Goal: Browse casually

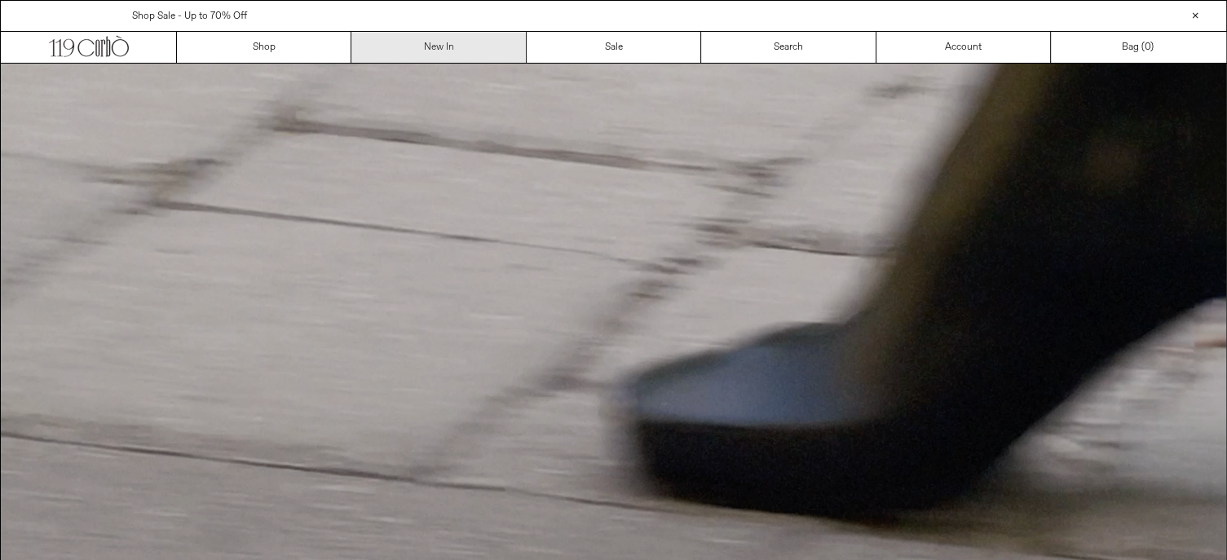
click at [402, 48] on link "New In" at bounding box center [438, 47] width 174 height 31
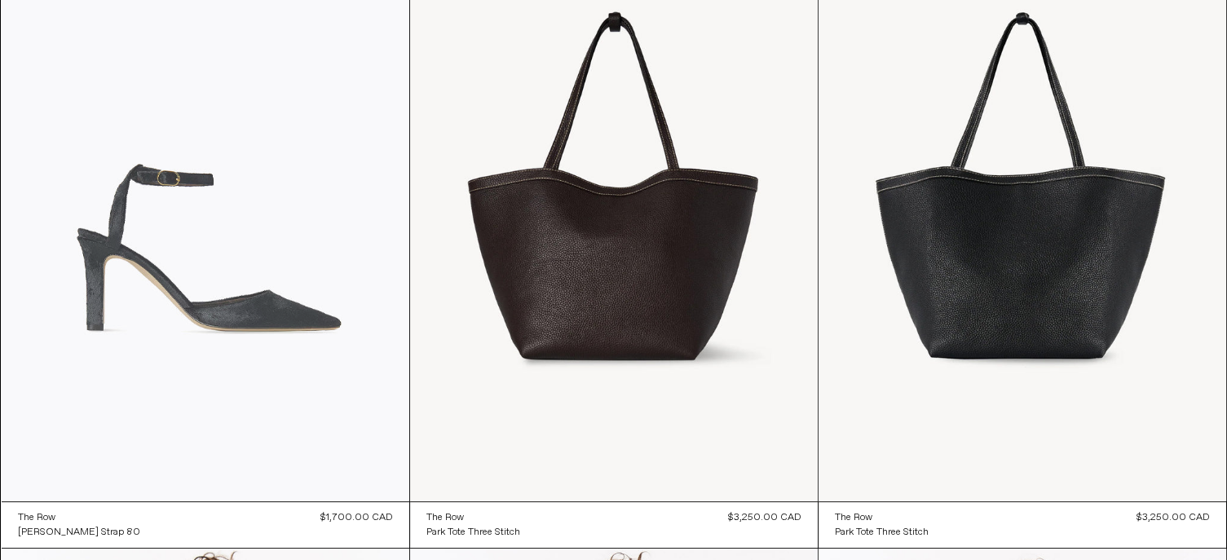
scroll to position [245, 0]
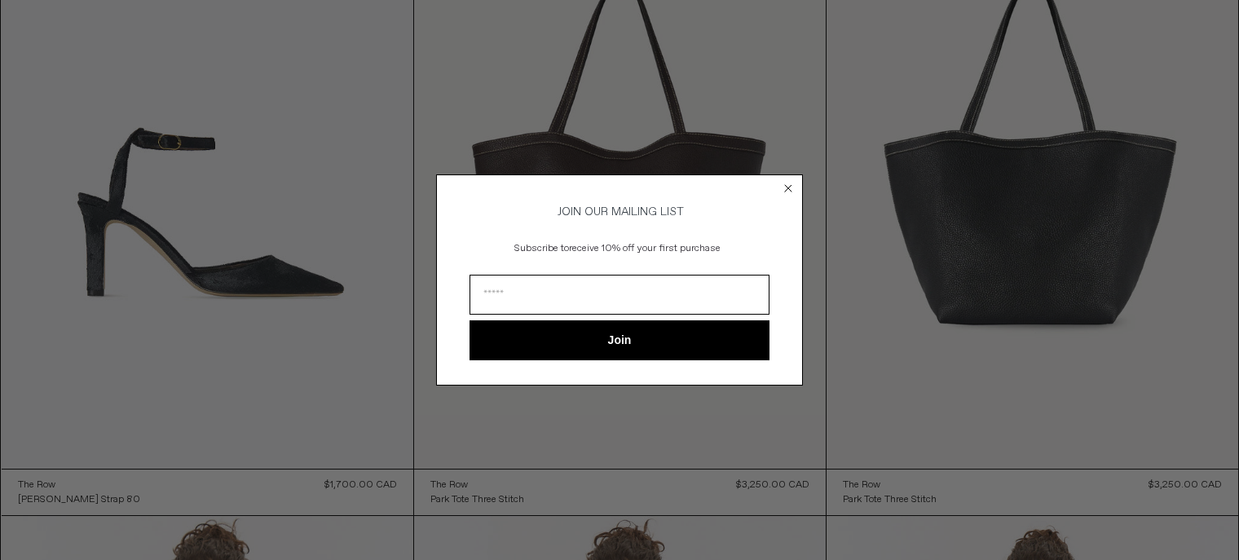
click at [786, 189] on circle "Close dialog" at bounding box center [788, 188] width 15 height 15
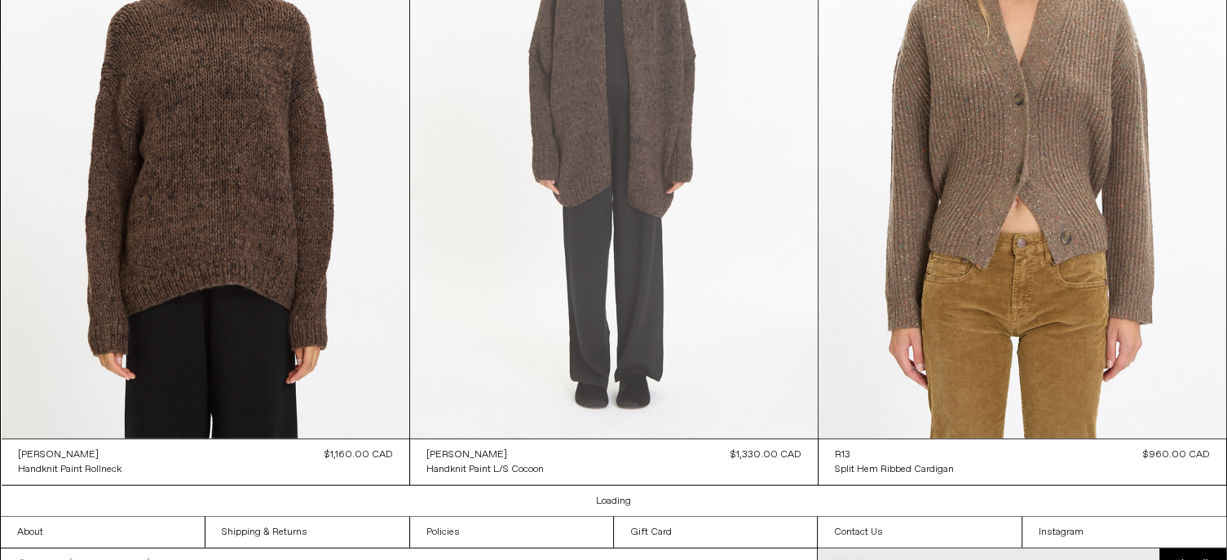
scroll to position [10170, 0]
